Goal: Use online tool/utility: Utilize a website feature to perform a specific function

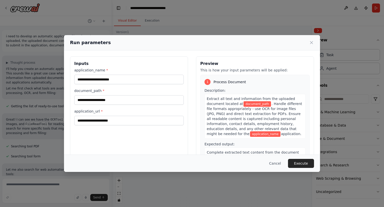
scroll to position [504, 0]
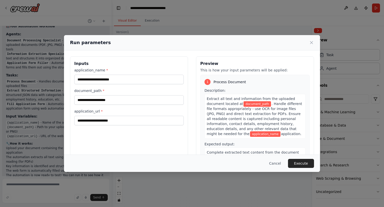
click at [134, 79] on input "application_name *" at bounding box center [129, 80] width 110 height 10
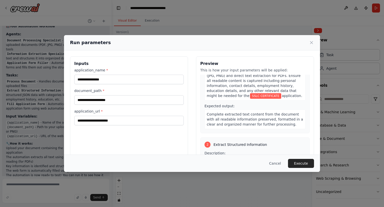
scroll to position [27, 0]
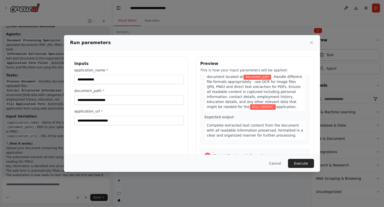
click at [137, 82] on input "**********" at bounding box center [129, 80] width 110 height 10
type input "*"
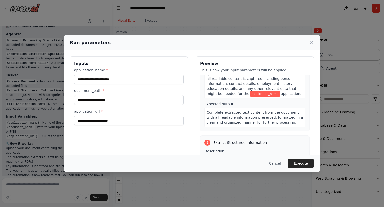
scroll to position [62, 0]
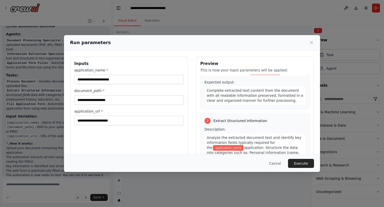
click at [136, 79] on input "application_name *" at bounding box center [129, 80] width 110 height 10
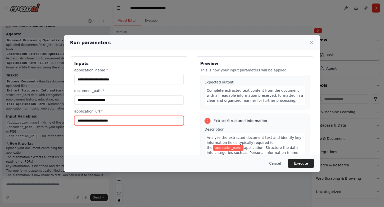
click at [105, 121] on input "application_url *" at bounding box center [129, 121] width 110 height 10
paste input "**********"
type input "**********"
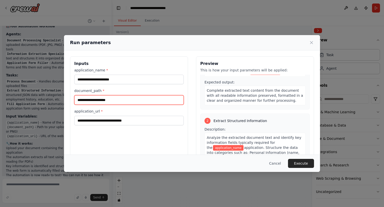
click at [105, 100] on input "document_path *" at bounding box center [129, 100] width 110 height 10
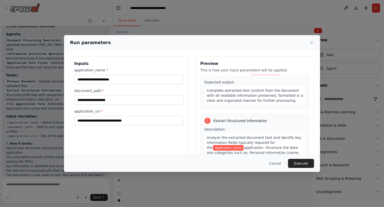
click at [282, 144] on div "Analyze the extracted document text and identify key information fields typical…" at bounding box center [255, 163] width 101 height 60
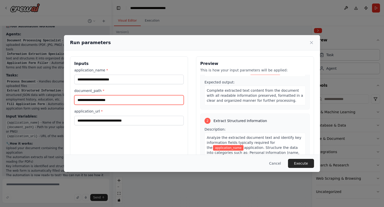
click at [122, 100] on input "document_path *" at bounding box center [129, 100] width 110 height 10
paste input "**********"
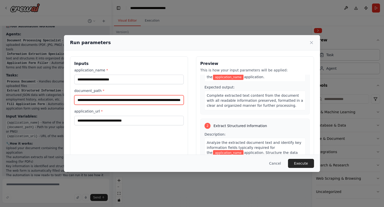
scroll to position [0, 39]
type input "**********"
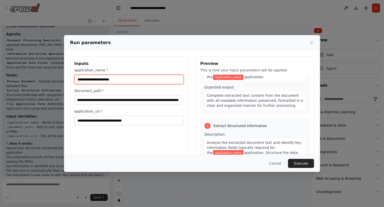
scroll to position [0, 0]
click at [115, 80] on input "application_name *" at bounding box center [129, 80] width 110 height 10
type input "****"
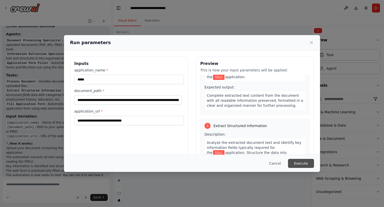
click at [298, 162] on button "Execute" at bounding box center [301, 163] width 26 height 9
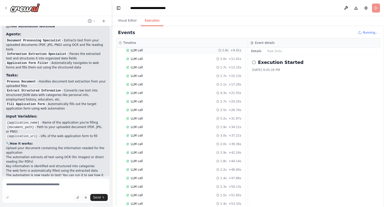
scroll to position [329, 0]
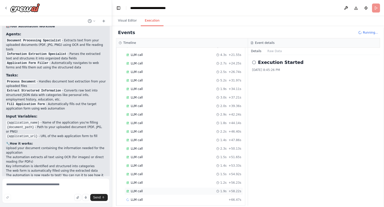
click at [137, 189] on span "LLM call" at bounding box center [137, 191] width 12 height 4
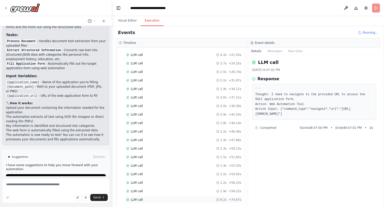
scroll to position [338, 0]
click at [149, 197] on div "Completed" at bounding box center [176, 199] width 100 height 4
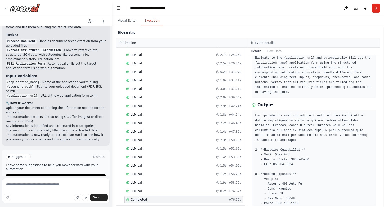
scroll to position [0, 0]
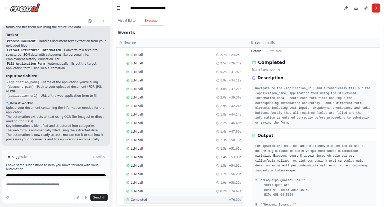
click at [215, 189] on div "LLM call 8.2s + 74.67s" at bounding box center [183, 191] width 115 height 4
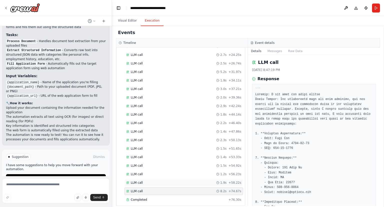
click at [215, 180] on div "LLM call 1.9s + 58.22s" at bounding box center [183, 182] width 115 height 4
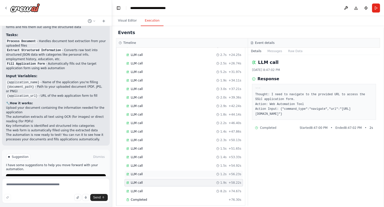
click at [216, 172] on icon at bounding box center [217, 173] width 3 height 3
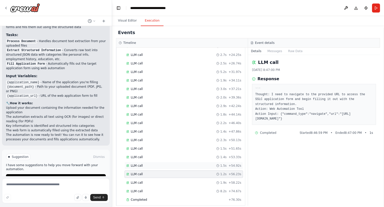
click at [217, 163] on div "1.5s" at bounding box center [221, 165] width 10 height 4
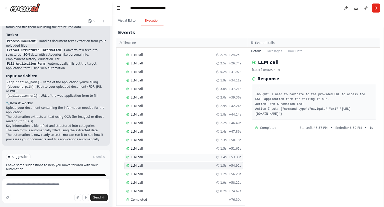
click at [215, 153] on div "LLM call 1.4s + 53.33s" at bounding box center [184, 157] width 119 height 8
click at [213, 146] on div "LLM call 1.5s + 51.65s" at bounding box center [183, 148] width 115 height 4
